Goal: Task Accomplishment & Management: Complete application form

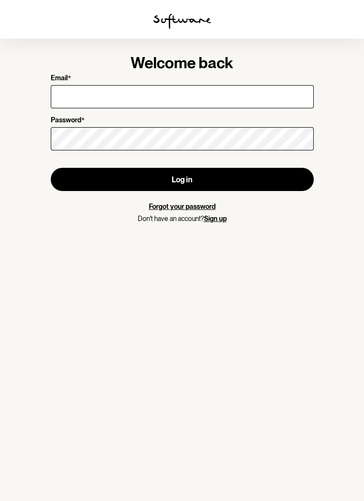
click at [108, 101] on input "Email *" at bounding box center [182, 96] width 263 height 23
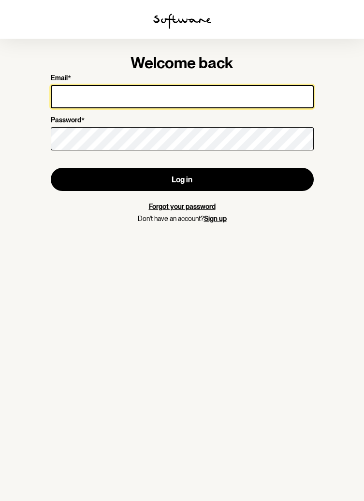
type input "ksaun30@gmail.com"
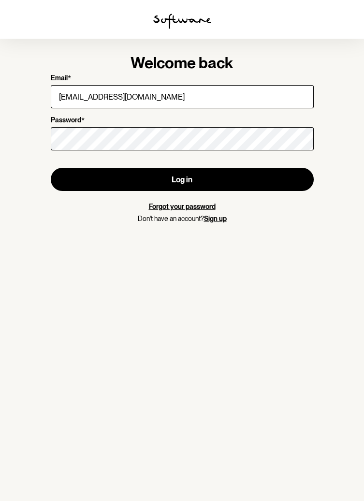
click at [51, 168] on button "Log in" at bounding box center [182, 179] width 263 height 23
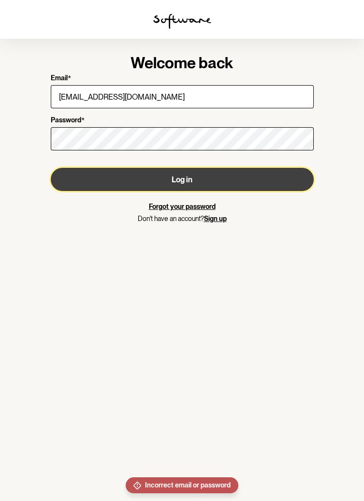
click at [255, 186] on button "Log in" at bounding box center [182, 179] width 263 height 23
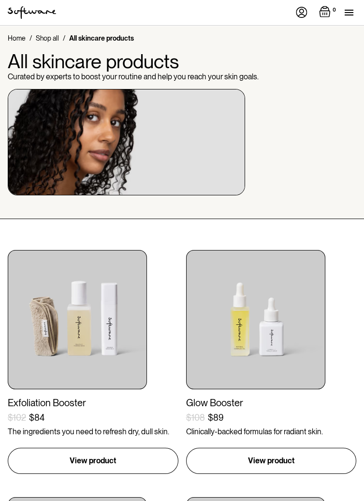
click at [306, 11] on img at bounding box center [302, 12] width 12 height 11
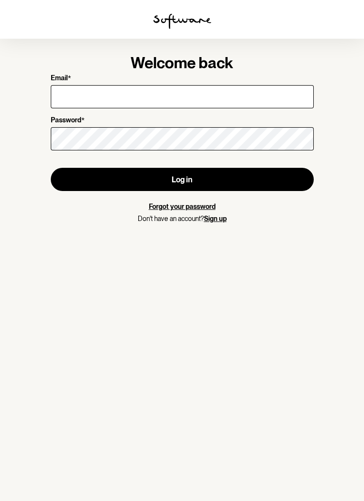
click at [93, 98] on input "Email *" at bounding box center [182, 96] width 263 height 23
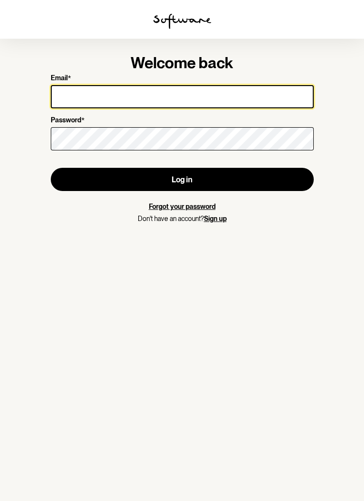
click at [79, 100] on input "Email *" at bounding box center [182, 96] width 263 height 23
type input "[EMAIL_ADDRESS][DOMAIN_NAME]"
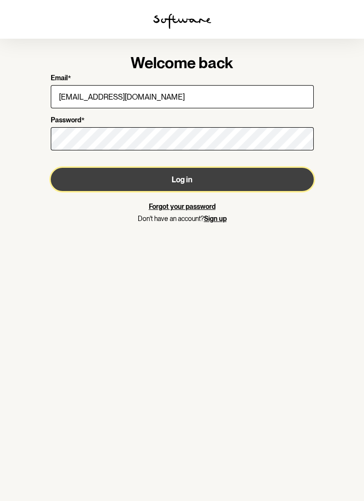
click at [225, 183] on button "Log in" at bounding box center [182, 179] width 263 height 23
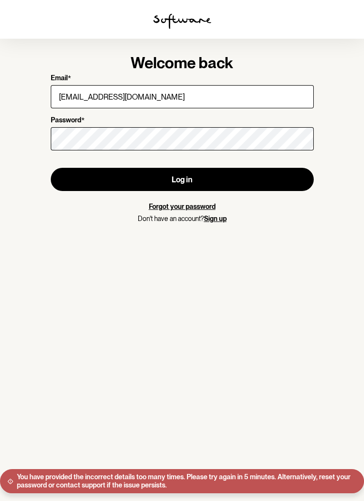
click at [184, 208] on link "Forgot your password" at bounding box center [182, 206] width 67 height 8
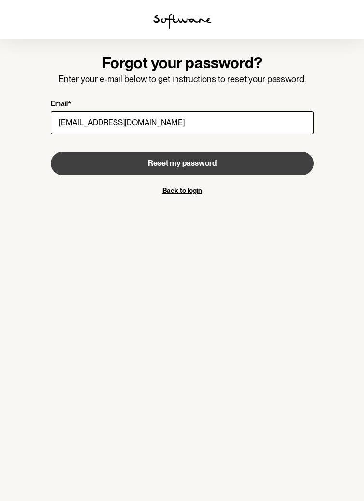
type input "ksaun30@gmail.com"
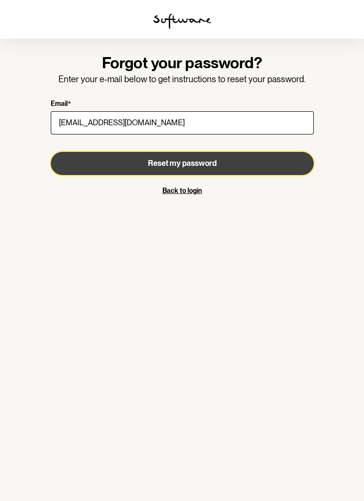
click at [211, 164] on span "Reset my password" at bounding box center [182, 162] width 69 height 9
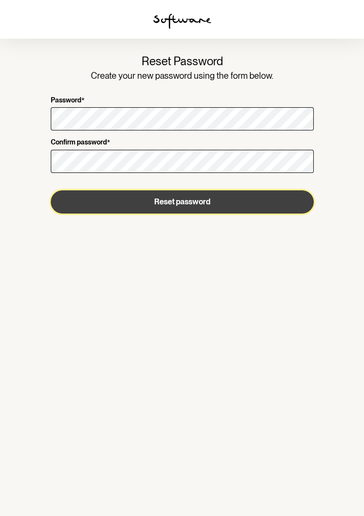
click at [209, 210] on button "Reset password" at bounding box center [182, 201] width 263 height 23
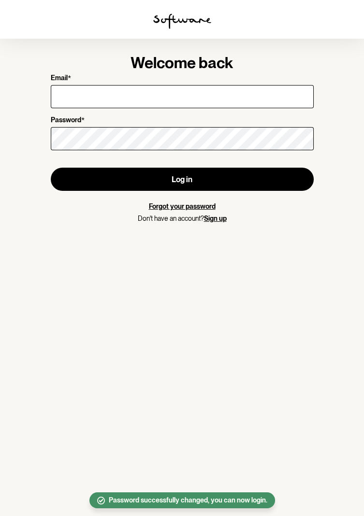
click at [108, 98] on input "Email *" at bounding box center [182, 96] width 263 height 23
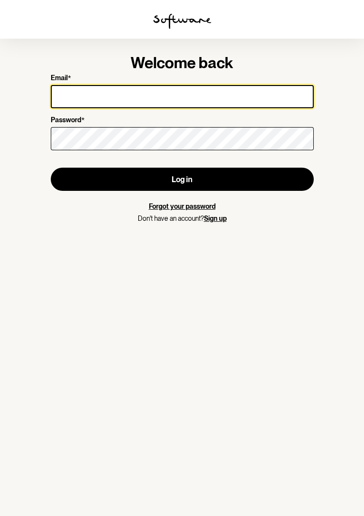
type input "ksaun30@gmail.com"
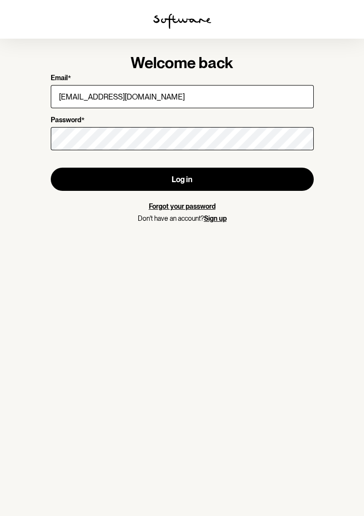
click at [51, 168] on button "Log in" at bounding box center [182, 179] width 263 height 23
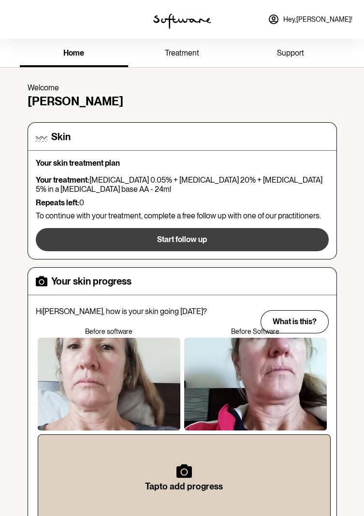
click at [259, 236] on button "Start follow up" at bounding box center [182, 239] width 293 height 23
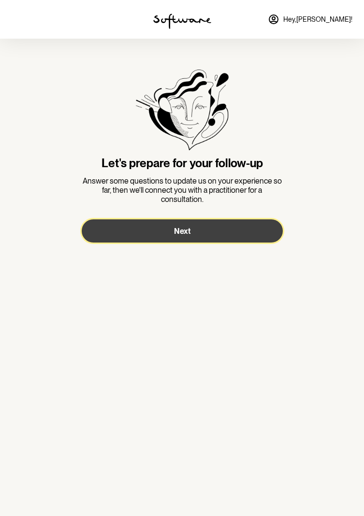
click at [236, 232] on button "Next" at bounding box center [182, 230] width 201 height 23
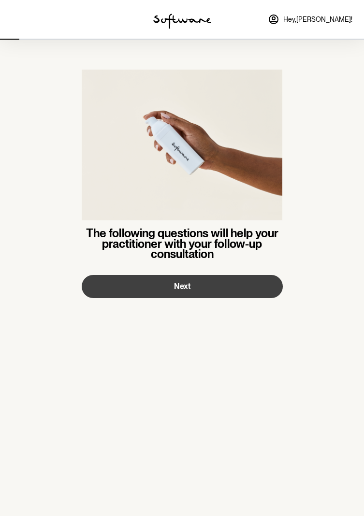
click at [244, 286] on button "Next" at bounding box center [182, 286] width 201 height 23
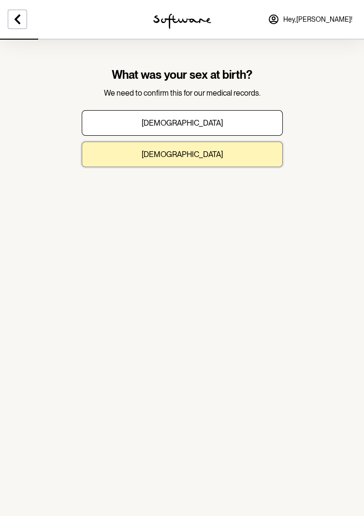
click at [249, 153] on button "Female" at bounding box center [182, 155] width 201 height 26
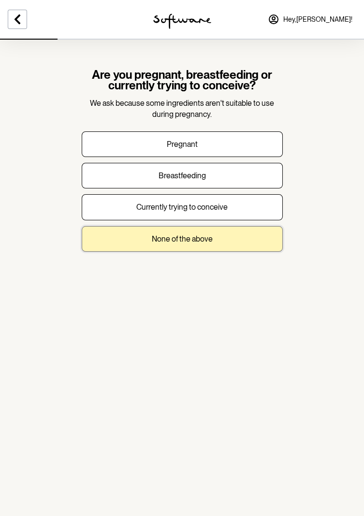
click at [247, 240] on button "None of the above" at bounding box center [182, 239] width 201 height 26
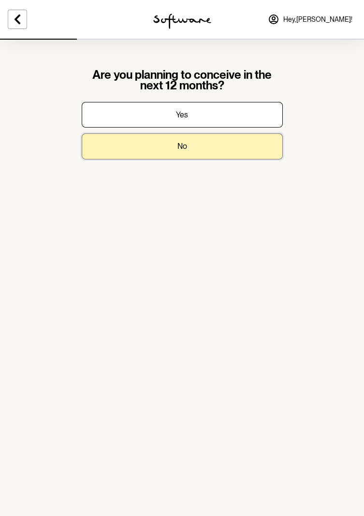
click at [231, 151] on button "No" at bounding box center [182, 146] width 201 height 26
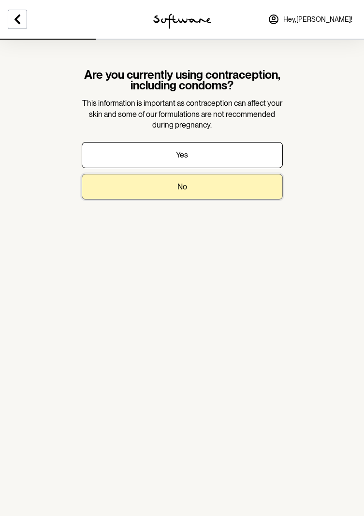
click at [219, 188] on button "No" at bounding box center [182, 187] width 201 height 26
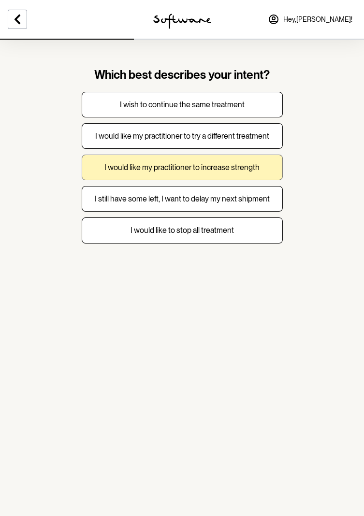
click at [256, 170] on p "I would like my practitioner to increase strength" at bounding box center [181, 167] width 155 height 9
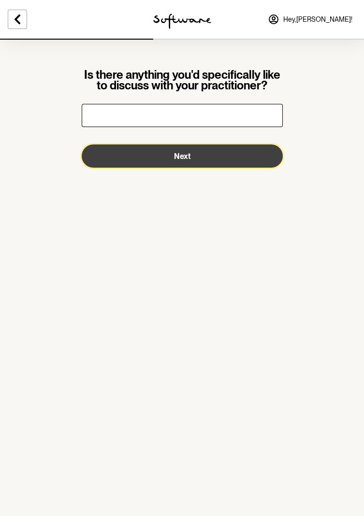
click at [247, 151] on button "Next" at bounding box center [182, 155] width 201 height 23
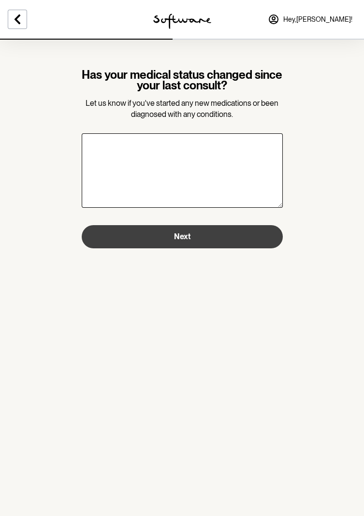
click at [203, 239] on button "Next" at bounding box center [182, 236] width 201 height 23
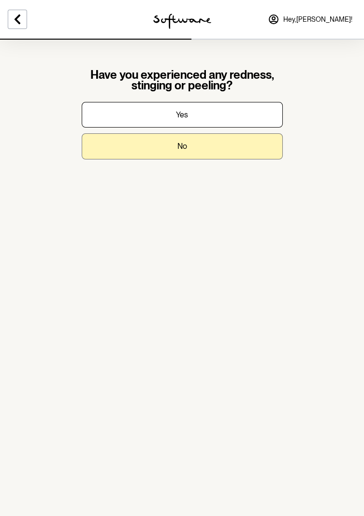
click at [247, 150] on button "No" at bounding box center [182, 146] width 201 height 26
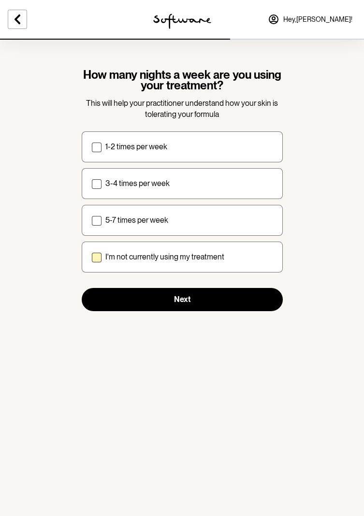
click at [90, 258] on label "I'm not currently using my treatment" at bounding box center [182, 257] width 201 height 31
click at [91, 258] on input "I'm not currently using my treatment" at bounding box center [91, 257] width 0 height 0
checkbox input "true"
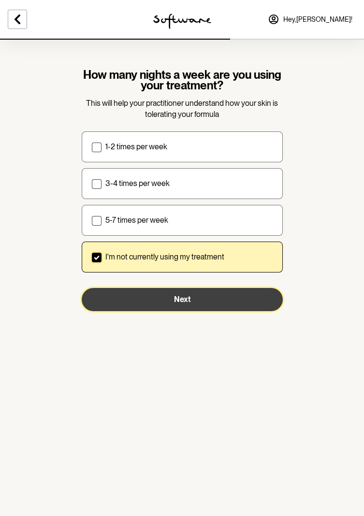
click at [223, 303] on button "Next" at bounding box center [182, 299] width 201 height 23
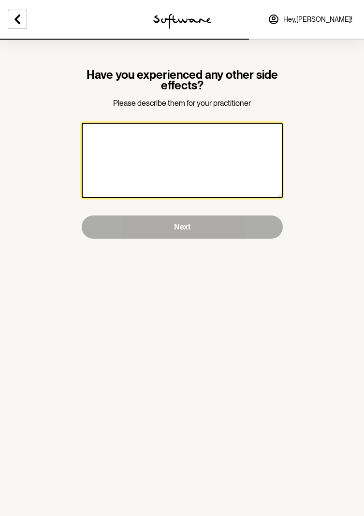
click at [162, 150] on textarea at bounding box center [182, 160] width 201 height 75
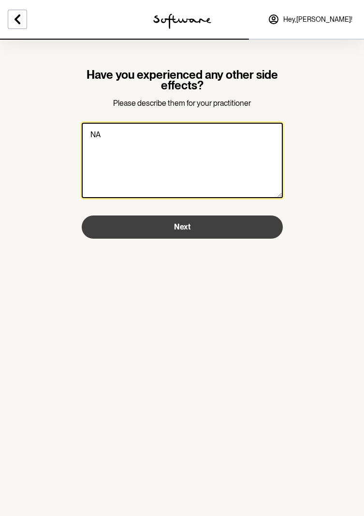
type textarea "NA"
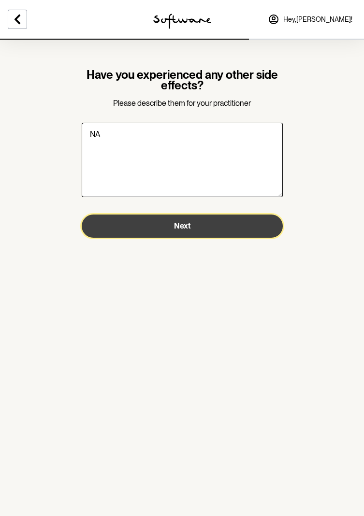
click at [239, 233] on button "Next" at bounding box center [182, 226] width 201 height 23
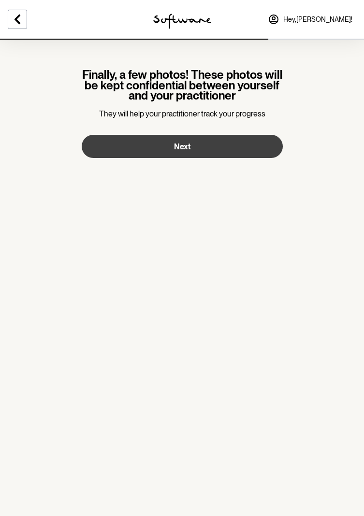
click at [232, 156] on button "Next" at bounding box center [182, 146] width 201 height 23
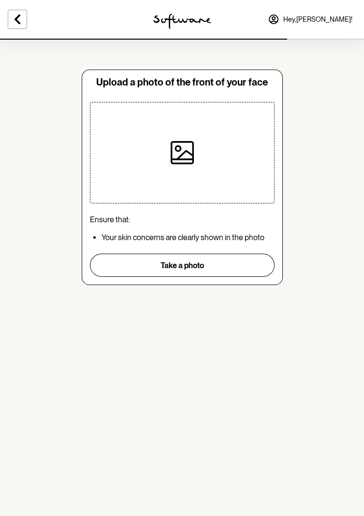
click at [1, 303] on section "Upload a photo of the front of your face Ensure that: Your skin concerns are cl…" at bounding box center [182, 258] width 364 height 516
